Goal: Information Seeking & Learning: Learn about a topic

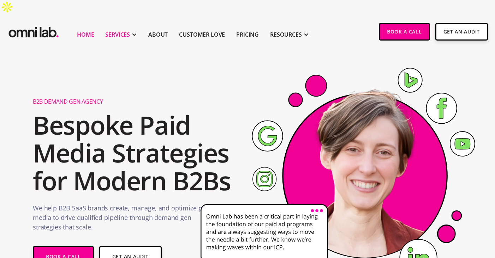
click at [128, 30] on div "SERVICES" at bounding box center [117, 34] width 25 height 8
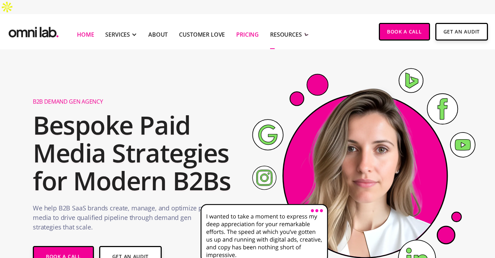
click at [249, 30] on link "Pricing" at bounding box center [247, 34] width 23 height 8
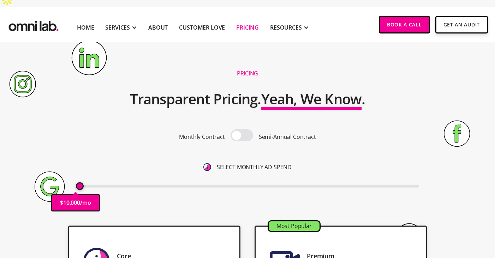
scroll to position [1, 0]
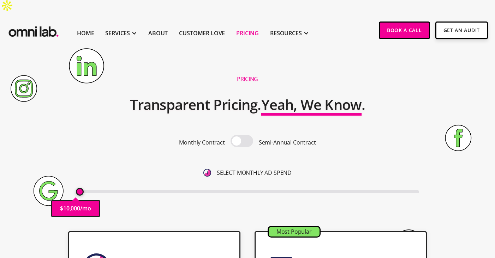
click at [236, 135] on span at bounding box center [241, 141] width 23 height 12
click at [242, 142] on input "checkbox" at bounding box center [242, 142] width 0 height 0
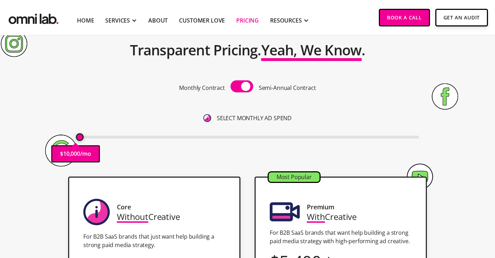
scroll to position [57, 0]
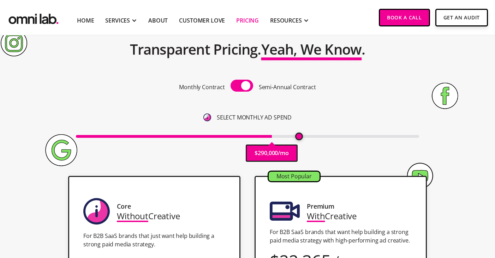
drag, startPoint x: 81, startPoint y: 123, endPoint x: 300, endPoint y: 134, distance: 219.4
type input "330000"
click at [300, 135] on input "range" at bounding box center [247, 136] width 343 height 3
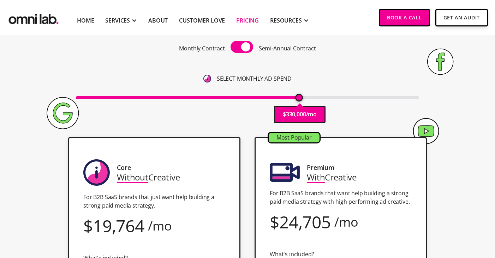
scroll to position [0, 0]
